Goal: Task Accomplishment & Management: Manage account settings

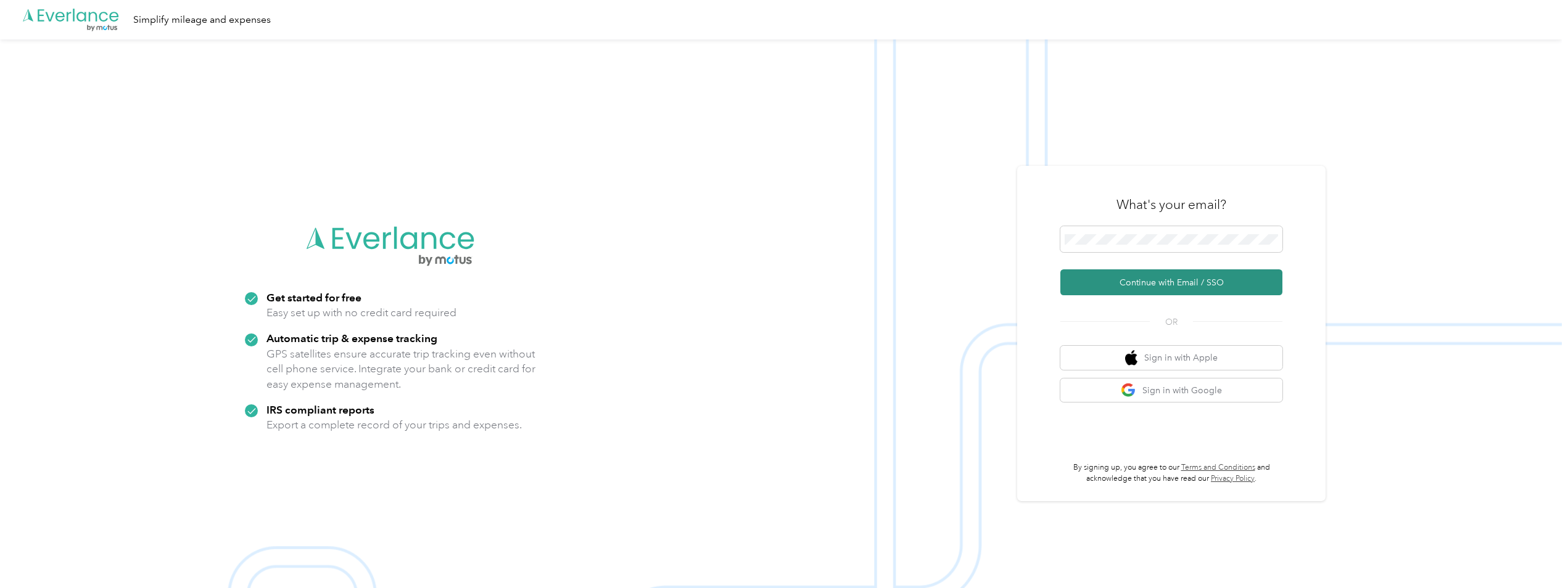
click at [1139, 290] on button "Continue with Email / SSO" at bounding box center [1171, 282] width 222 height 26
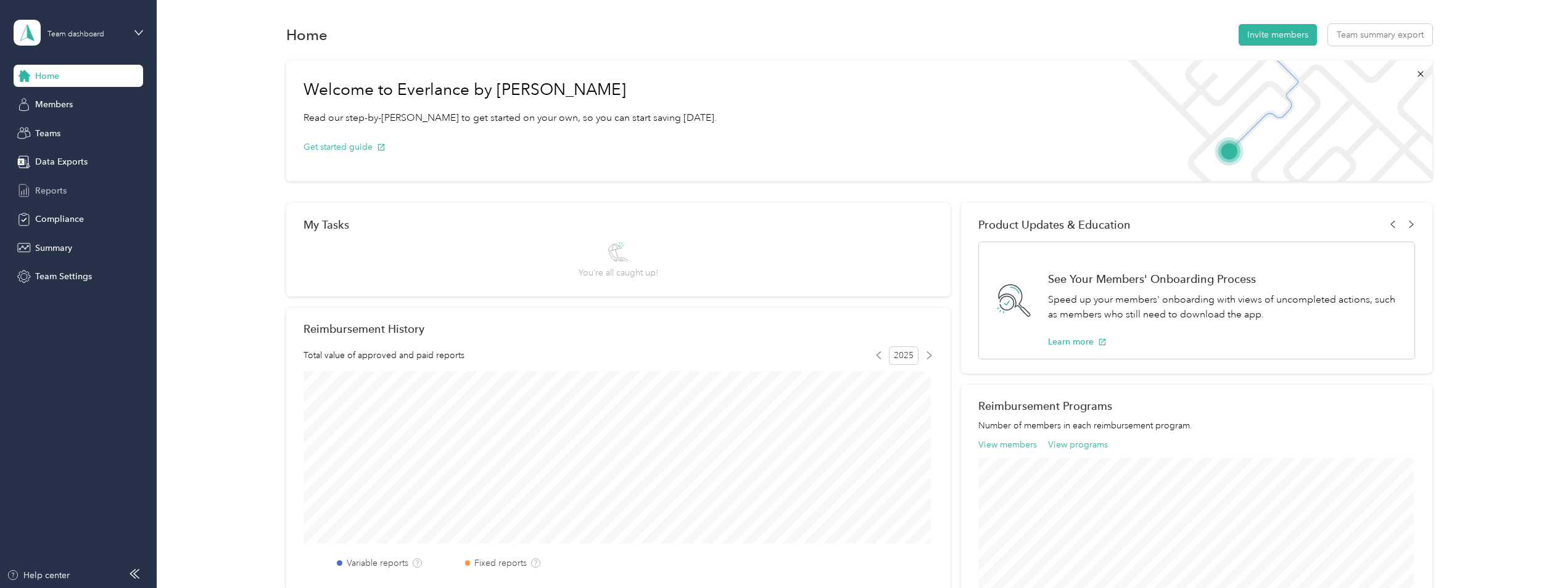
click at [50, 189] on span "Reports" at bounding box center [50, 190] width 32 height 13
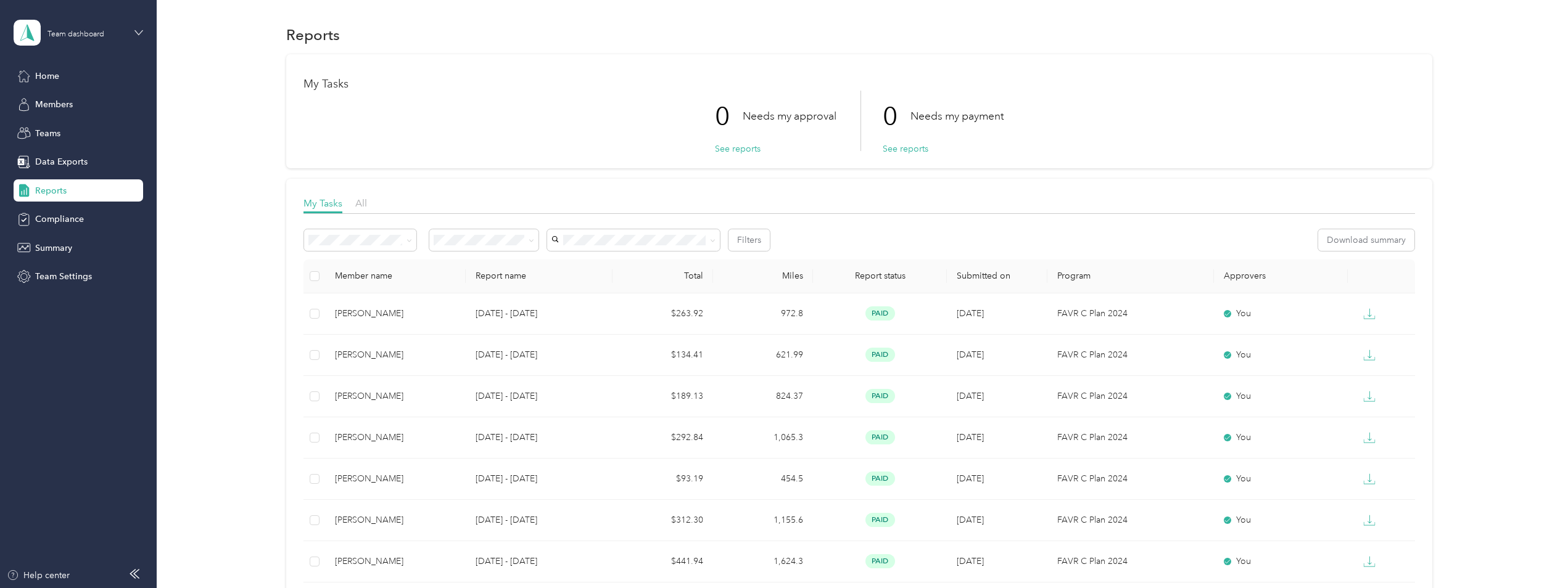
click at [140, 29] on icon at bounding box center [139, 32] width 9 height 9
click at [72, 128] on div "Personal dashboard" at bounding box center [64, 129] width 78 height 13
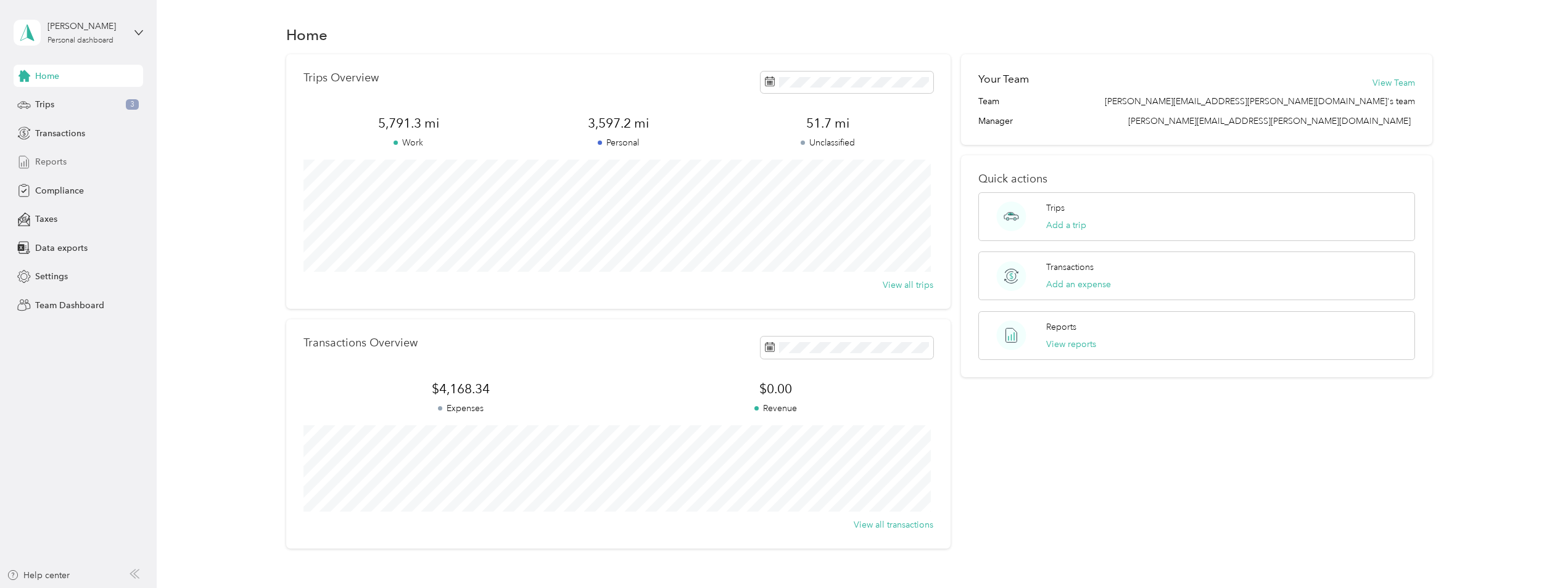
click at [54, 156] on span "Reports" at bounding box center [50, 161] width 32 height 13
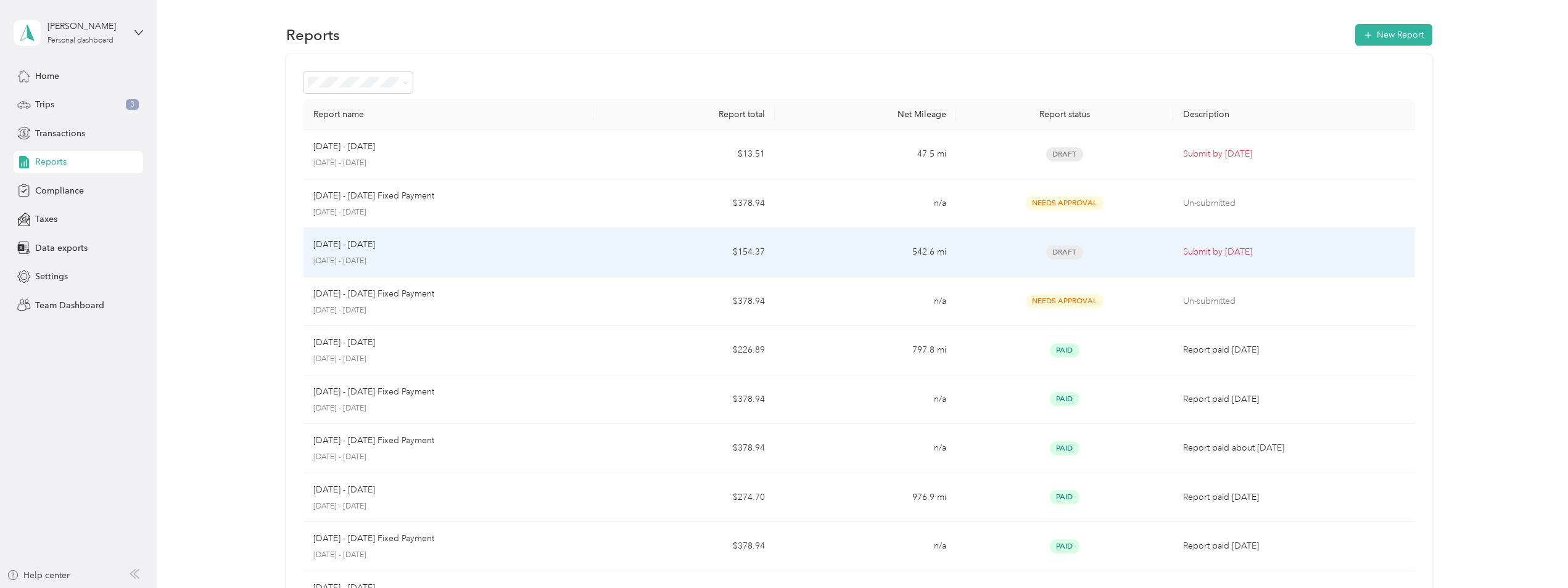
click at [500, 265] on p "[DATE] - [DATE]" at bounding box center [448, 261] width 270 height 11
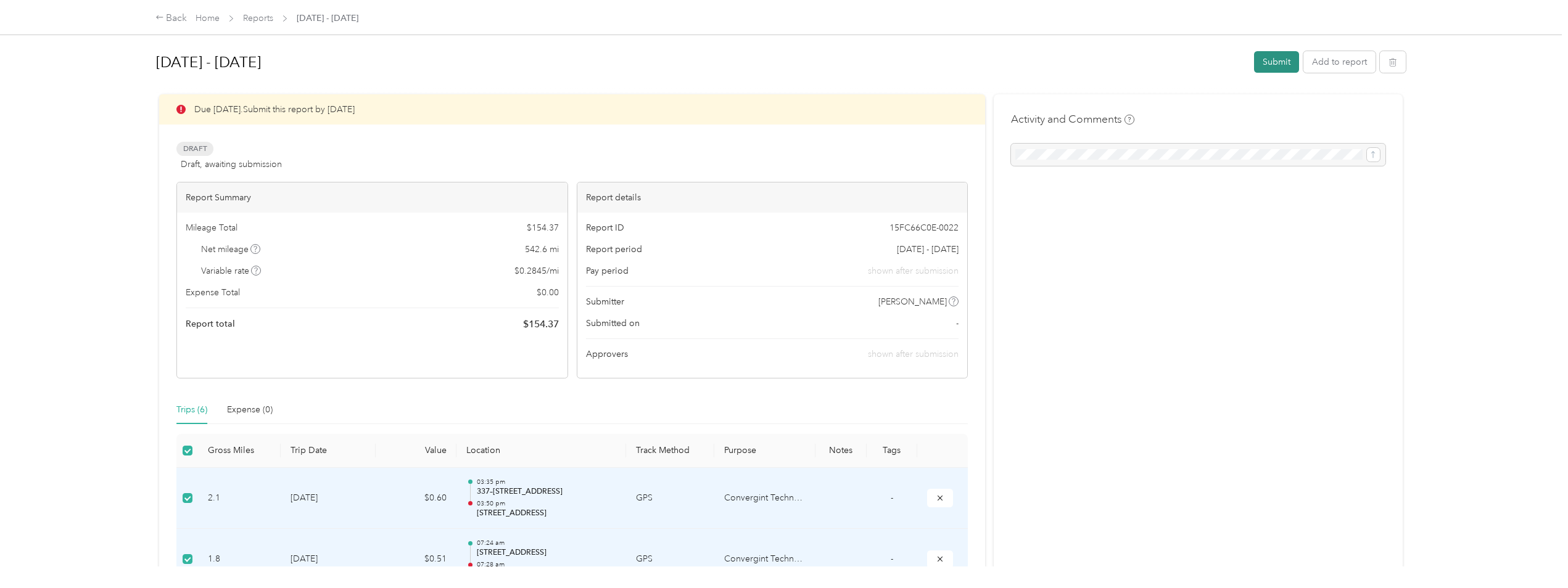
click at [1260, 64] on button "Submit" at bounding box center [1276, 62] width 45 height 22
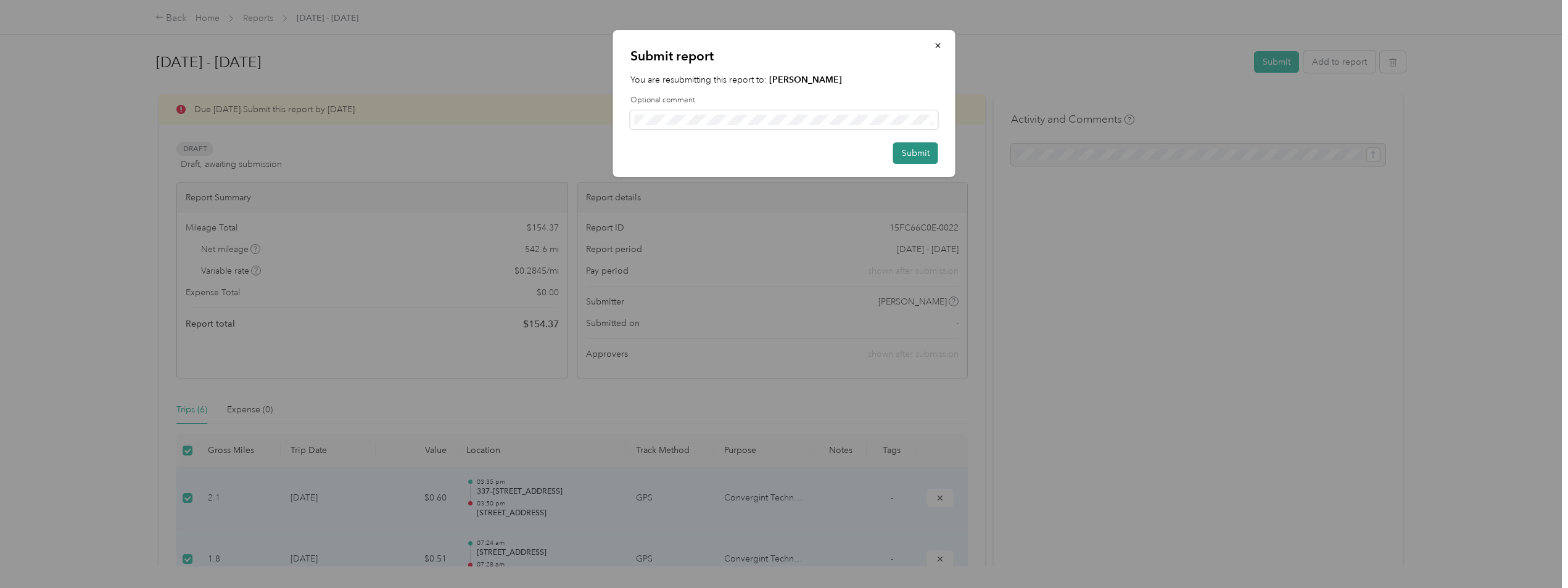
click at [912, 155] on button "Submit" at bounding box center [915, 153] width 45 height 22
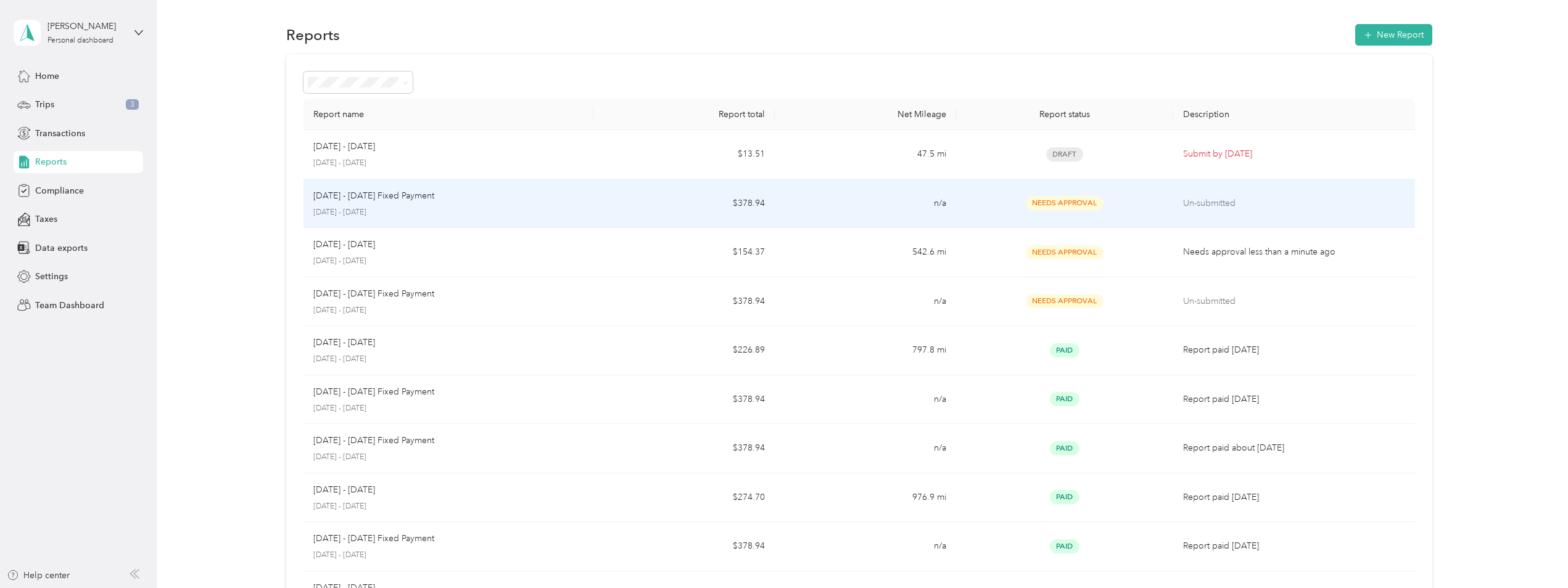
click at [1169, 200] on td "Needs Approval" at bounding box center [1064, 204] width 217 height 49
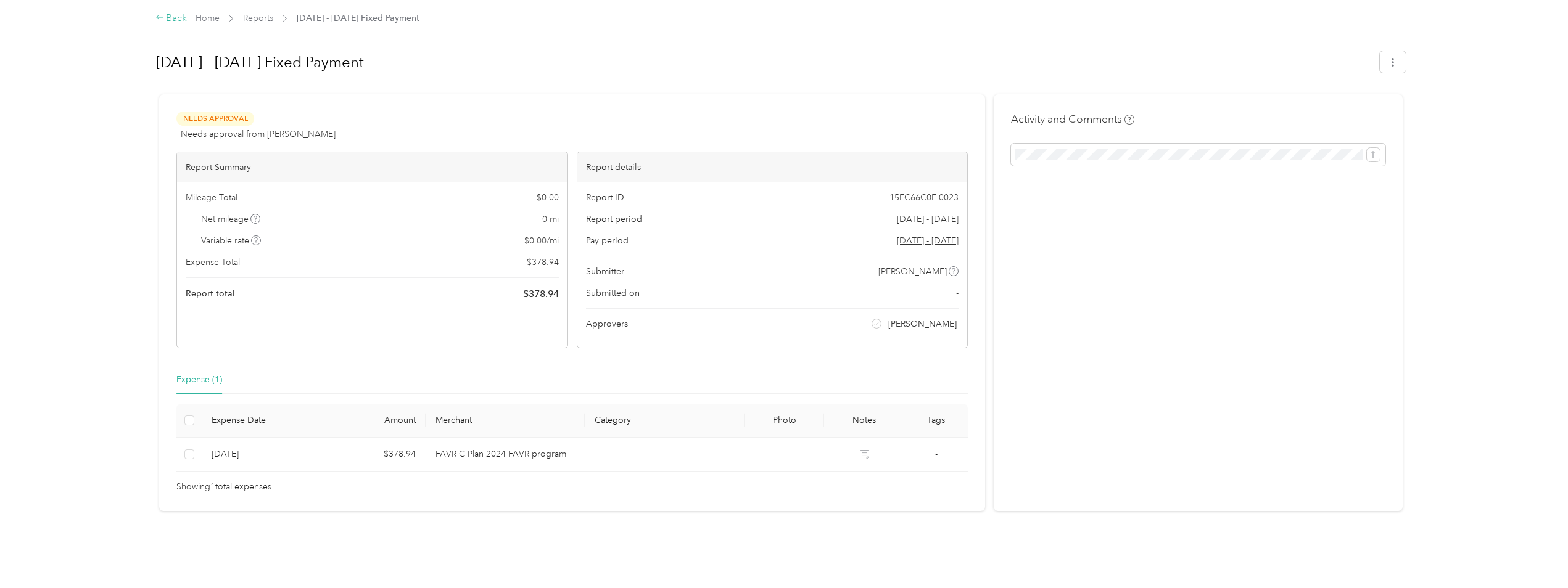
click at [169, 19] on div "Back" at bounding box center [171, 19] width 32 height 15
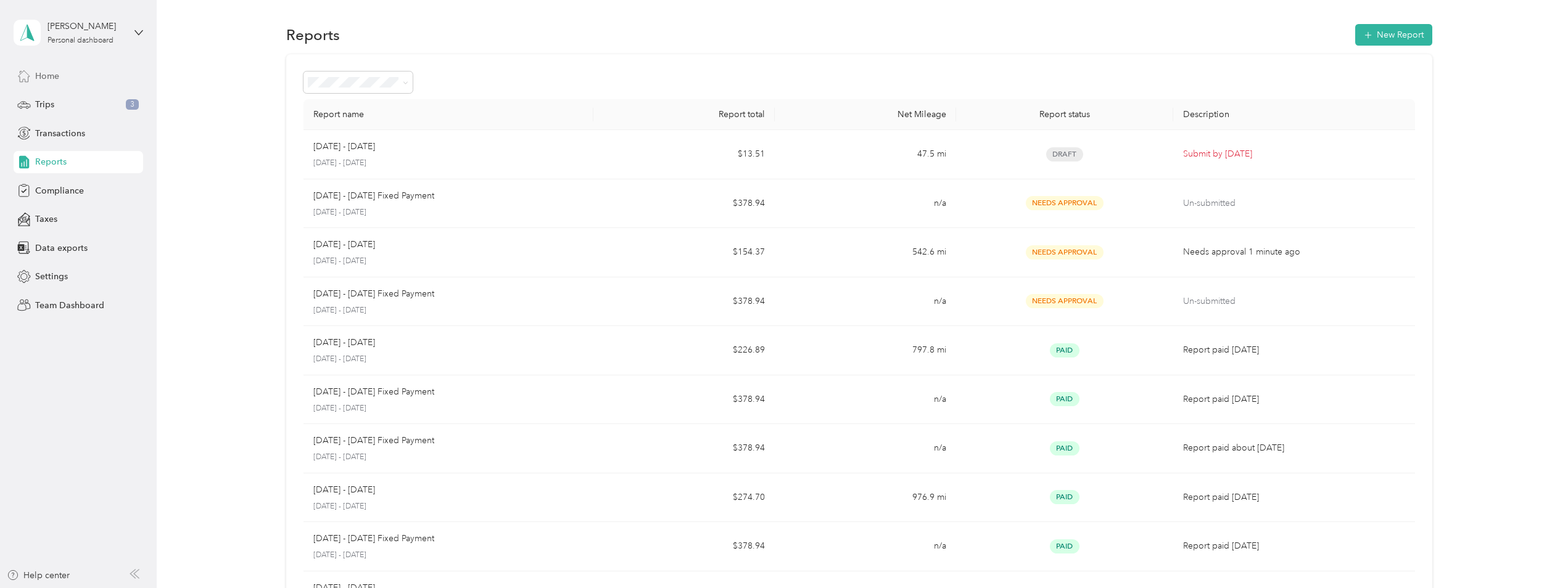
click at [44, 71] on span "Home" at bounding box center [47, 76] width 24 height 13
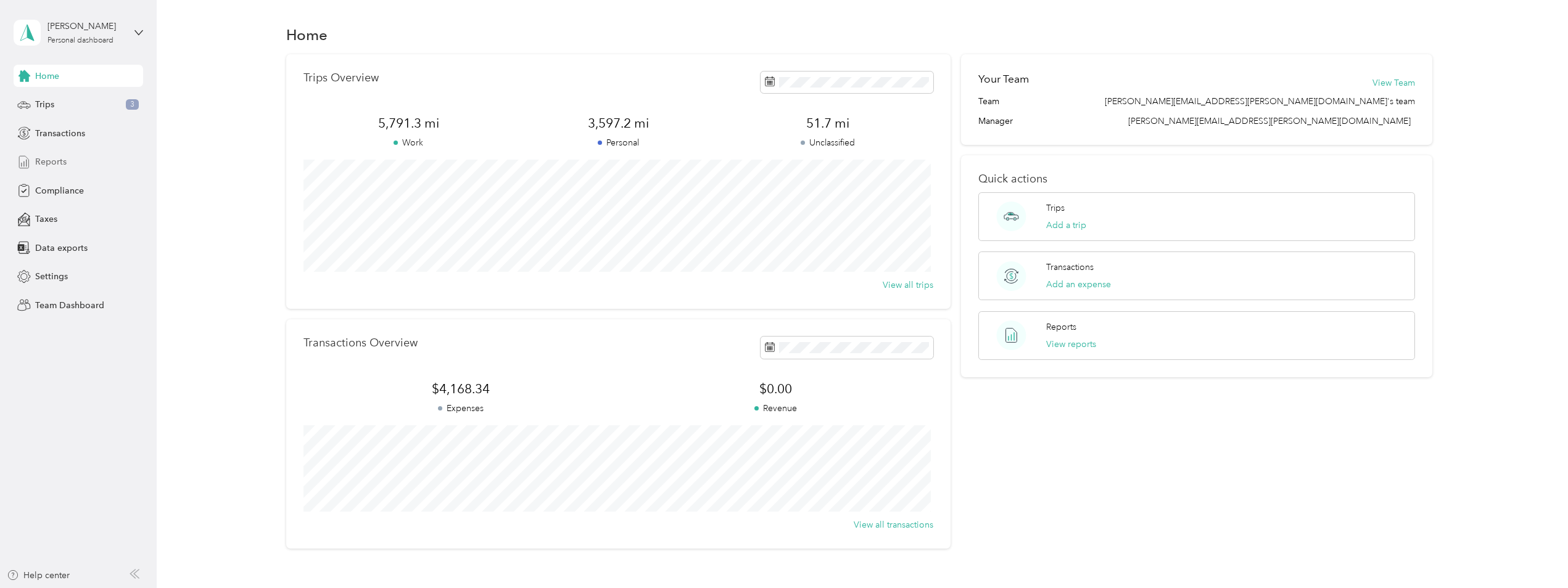
click at [40, 161] on span "Reports" at bounding box center [50, 161] width 32 height 13
